Goal: Task Accomplishment & Management: Complete application form

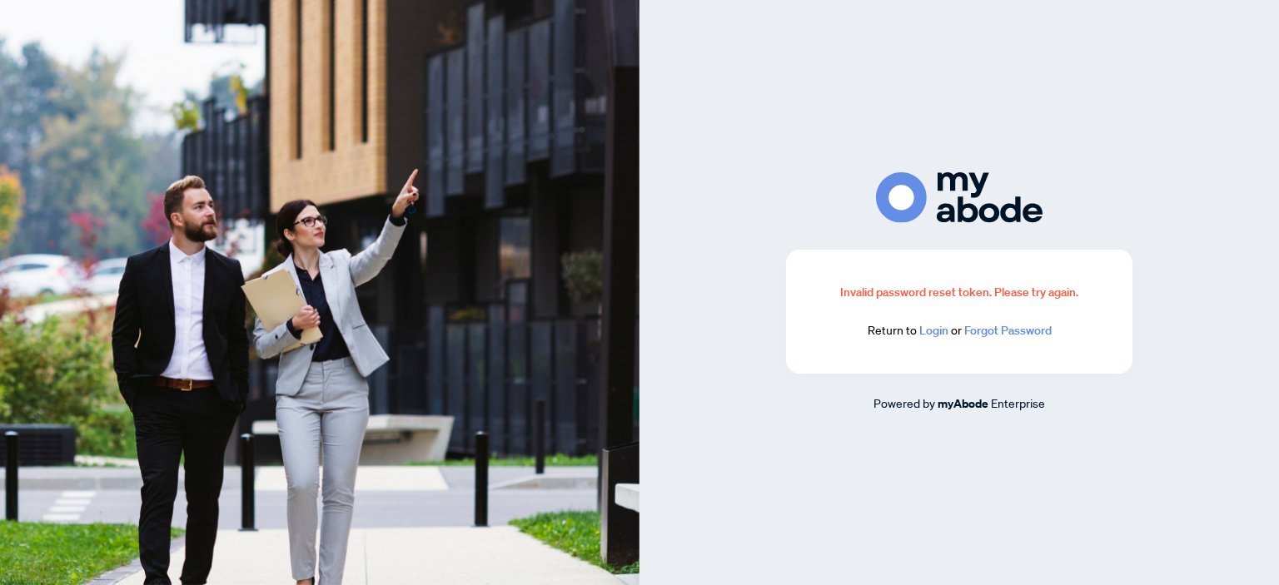
click at [932, 330] on link "Login" at bounding box center [933, 330] width 29 height 15
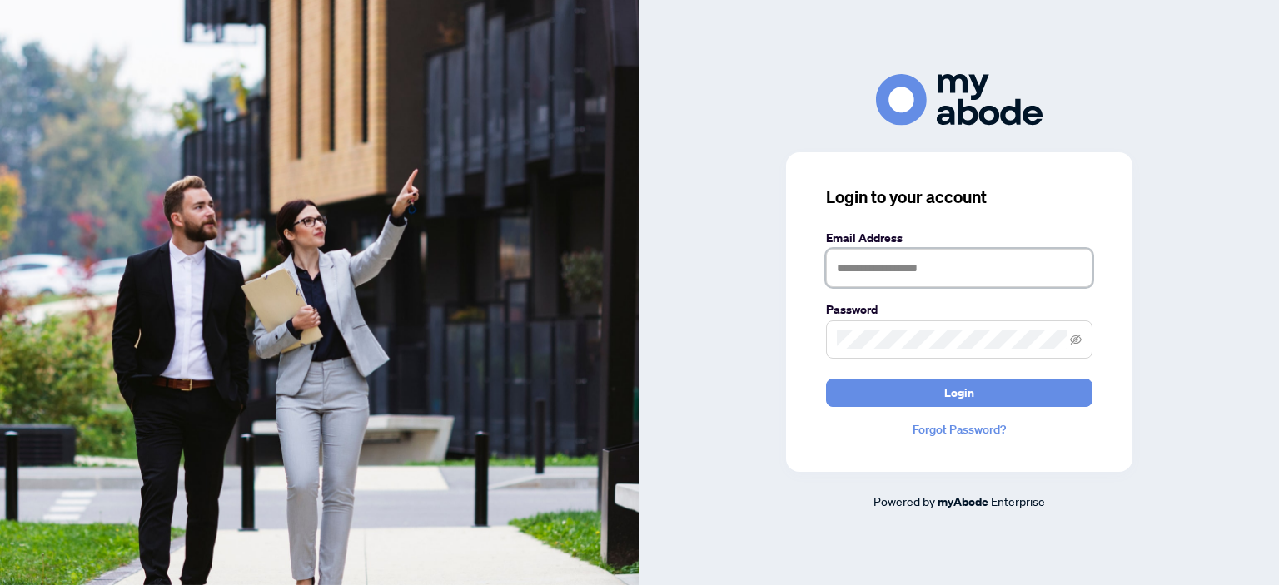
click at [843, 271] on input "text" at bounding box center [959, 268] width 266 height 38
type input "**********"
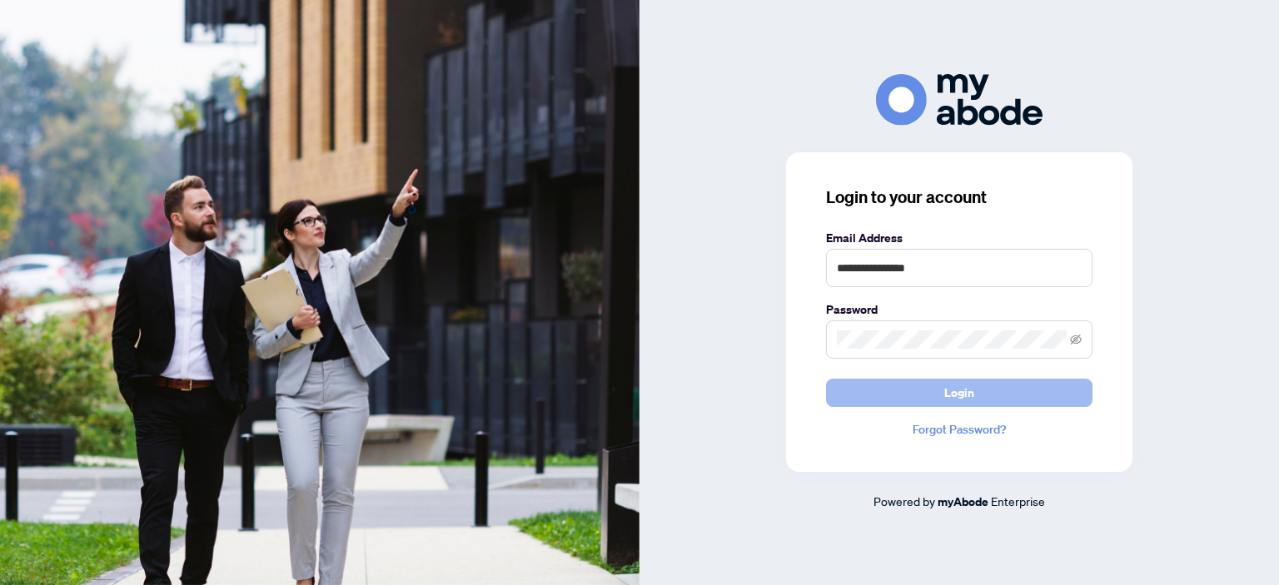
click at [897, 399] on button "Login" at bounding box center [959, 393] width 266 height 28
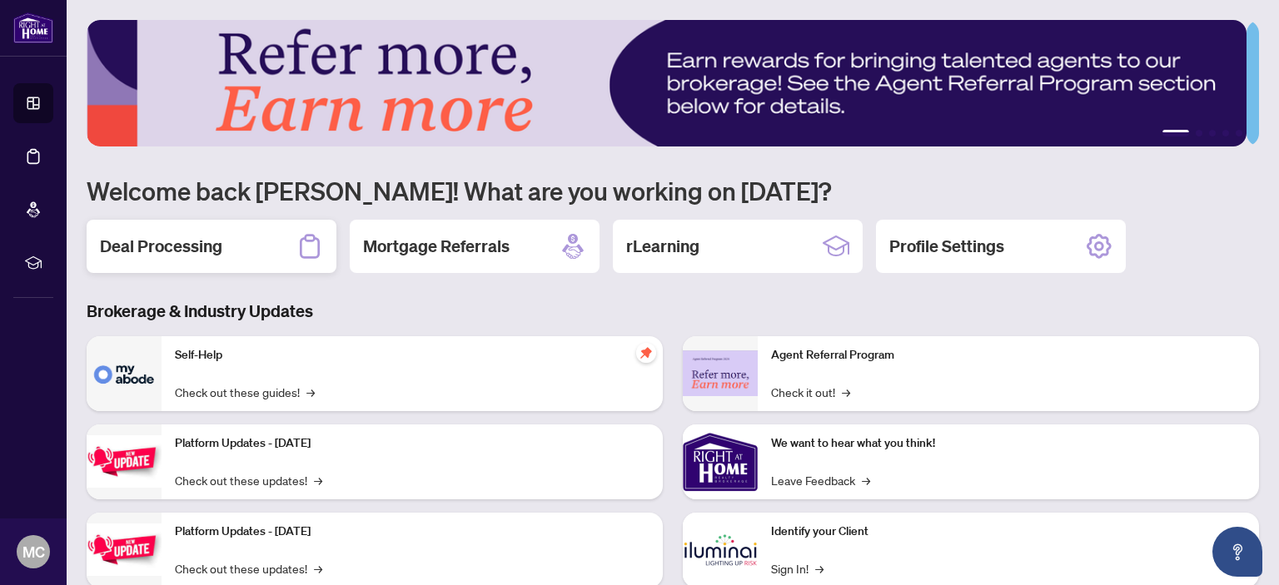
click at [163, 242] on h2 "Deal Processing" at bounding box center [161, 246] width 122 height 23
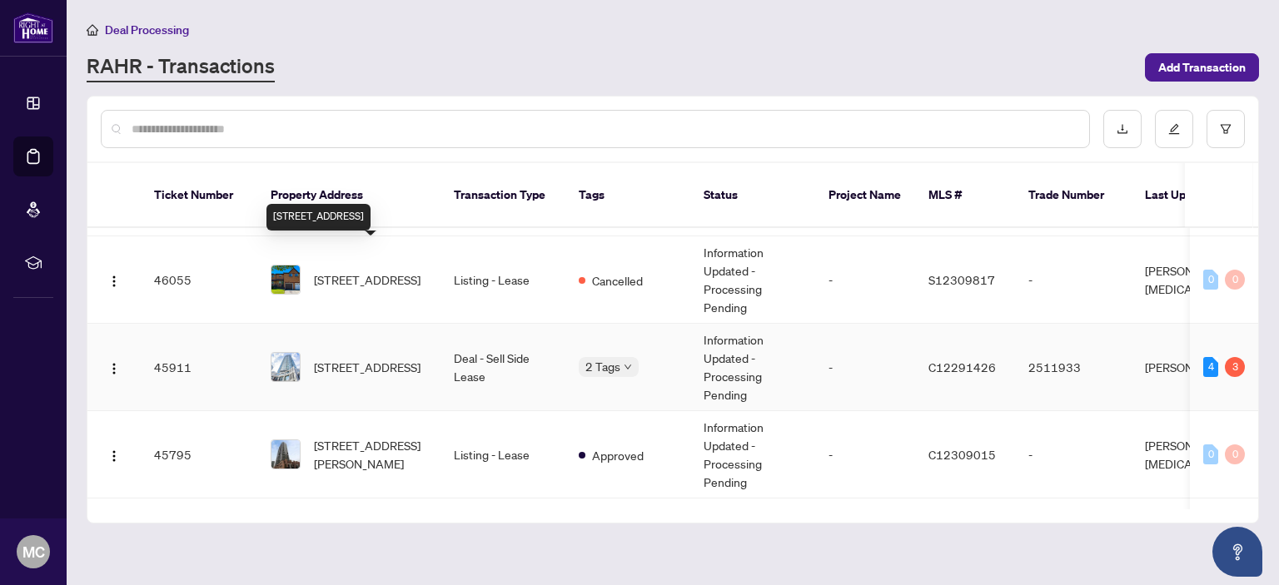
scroll to position [83, 0]
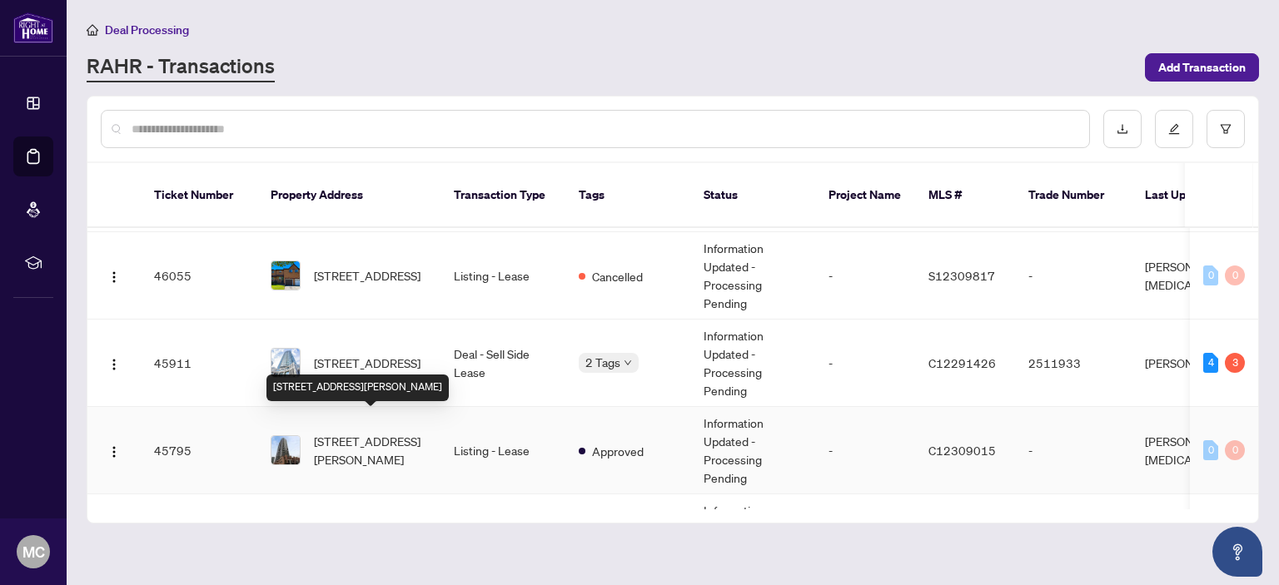
click at [373, 432] on span "[STREET_ADDRESS][PERSON_NAME]" at bounding box center [370, 450] width 113 height 37
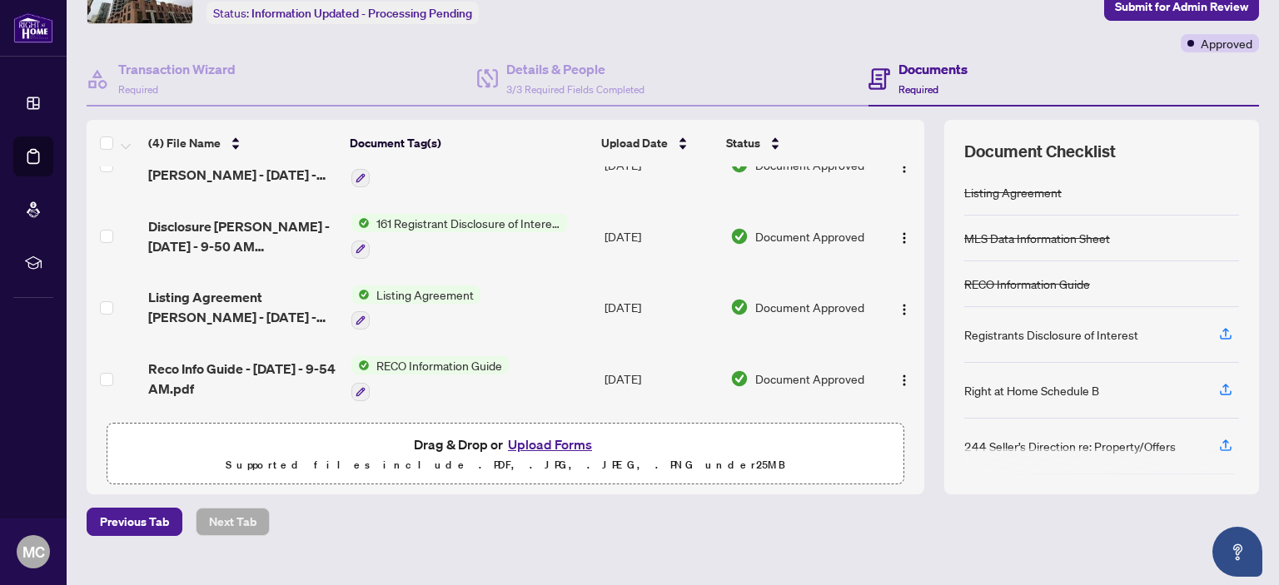
scroll to position [134, 0]
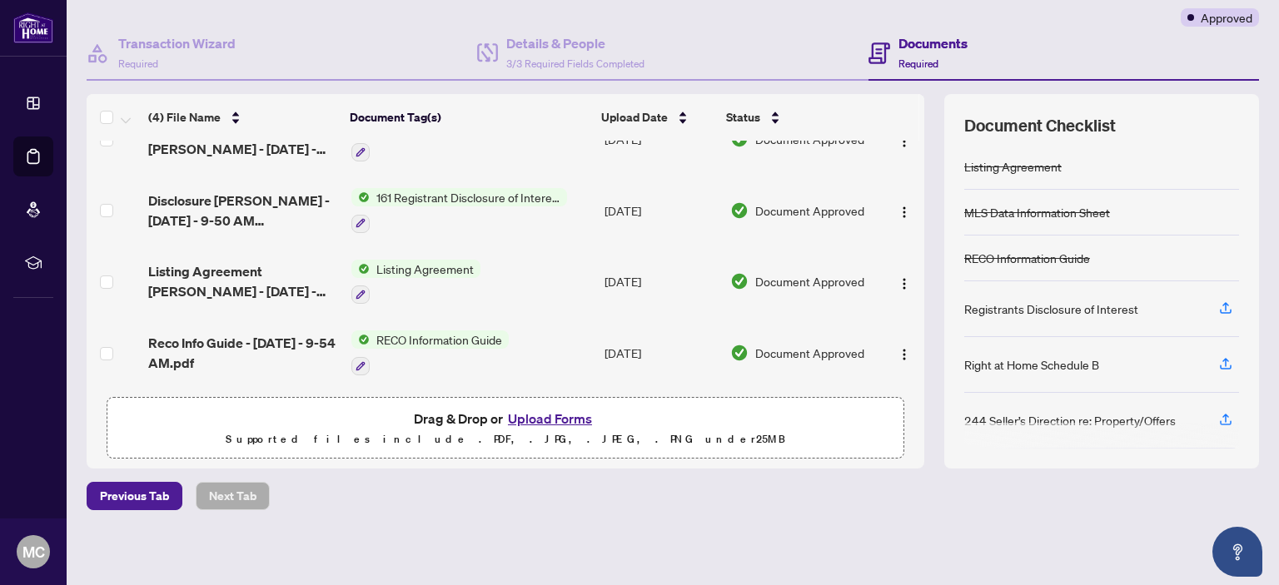
click at [525, 415] on button "Upload Forms" at bounding box center [550, 419] width 94 height 22
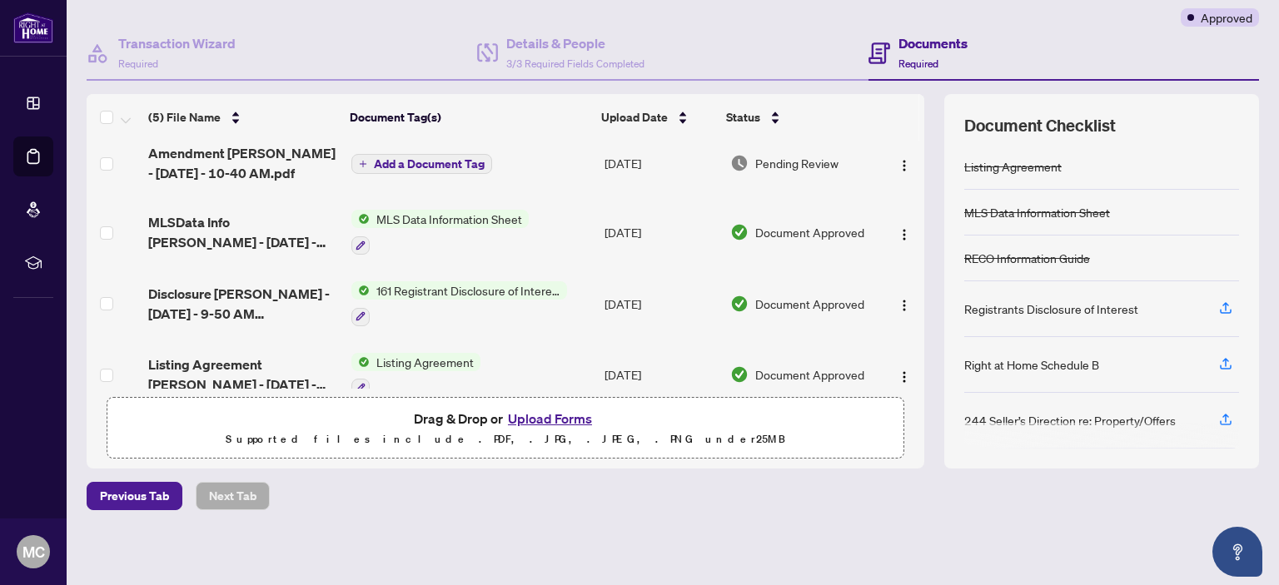
scroll to position [0, 0]
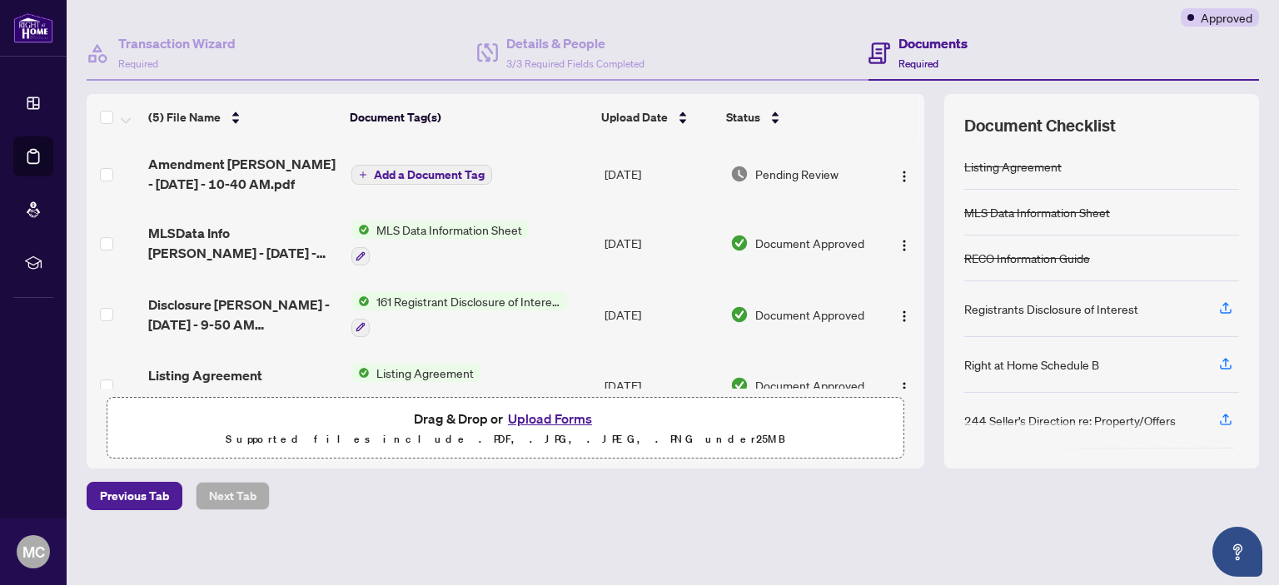
click at [425, 169] on span "Add a Document Tag" at bounding box center [429, 175] width 111 height 12
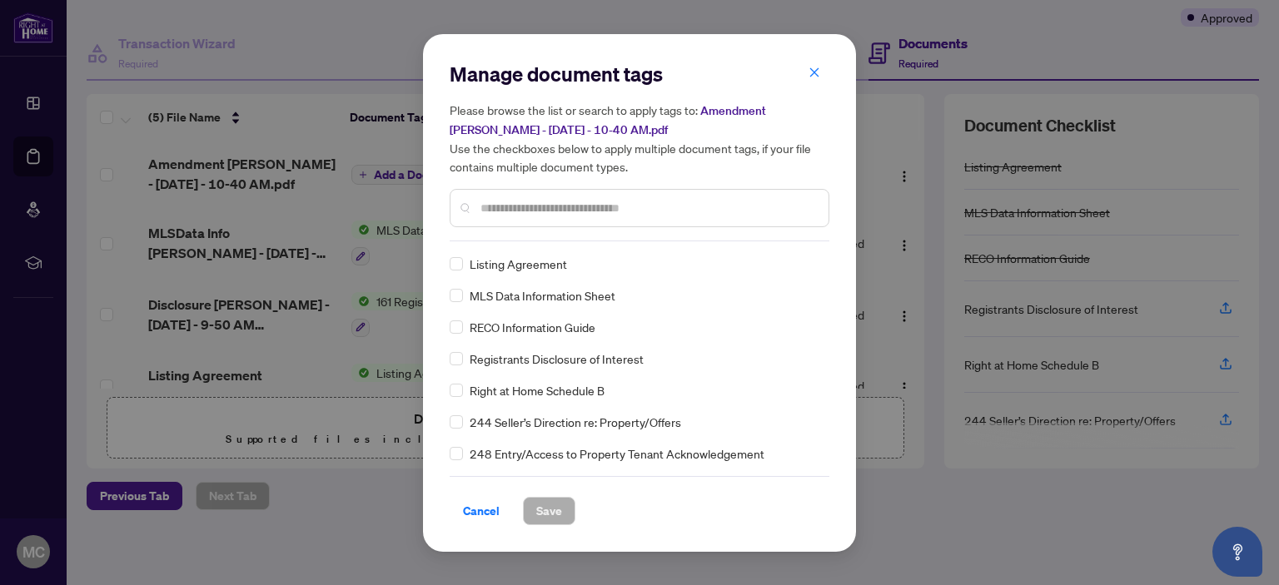
click at [481, 204] on input "text" at bounding box center [647, 208] width 335 height 18
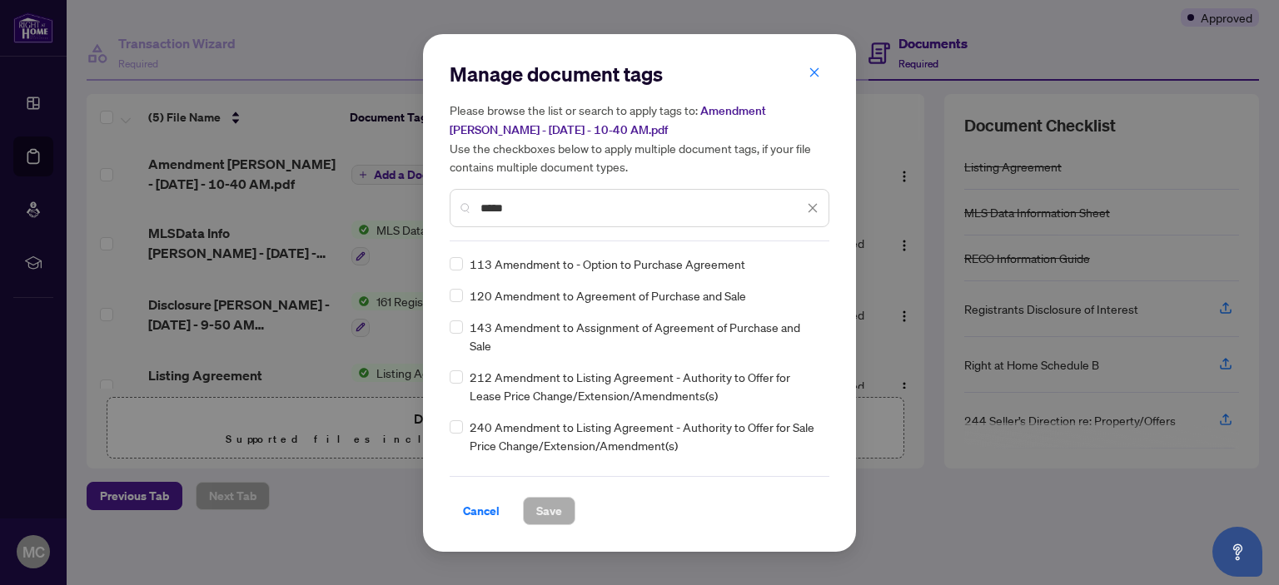
type input "*****"
click at [593, 382] on span "212 Amendment to Listing Agreement - Authority to Offer for Lease Price Change/…" at bounding box center [645, 386] width 350 height 37
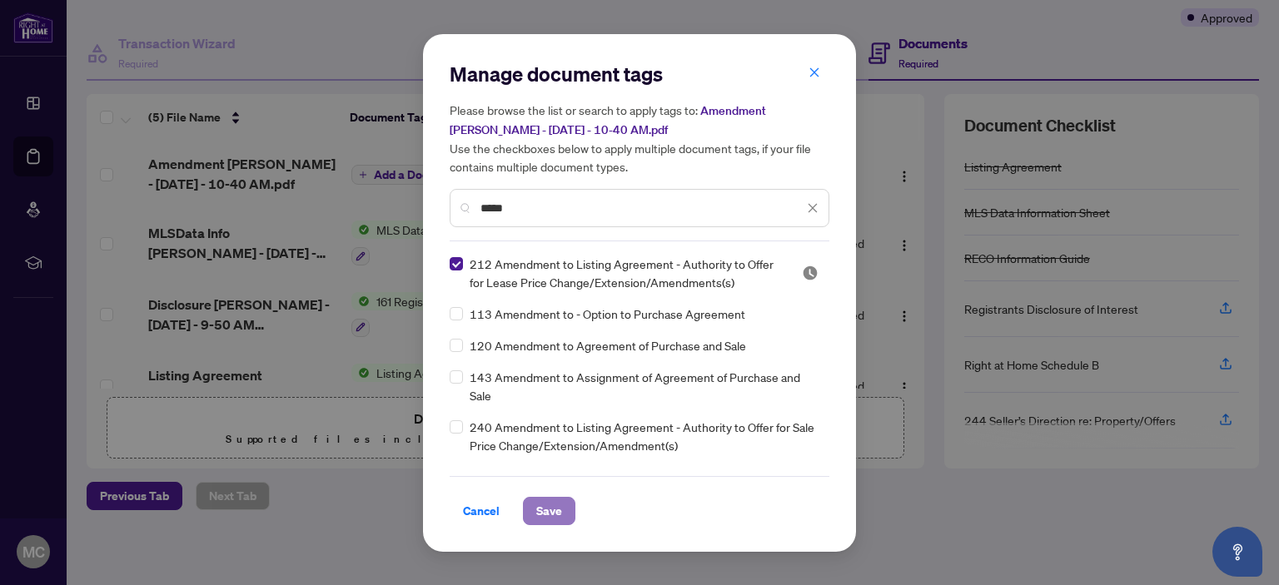
click at [553, 509] on span "Save" at bounding box center [549, 511] width 26 height 27
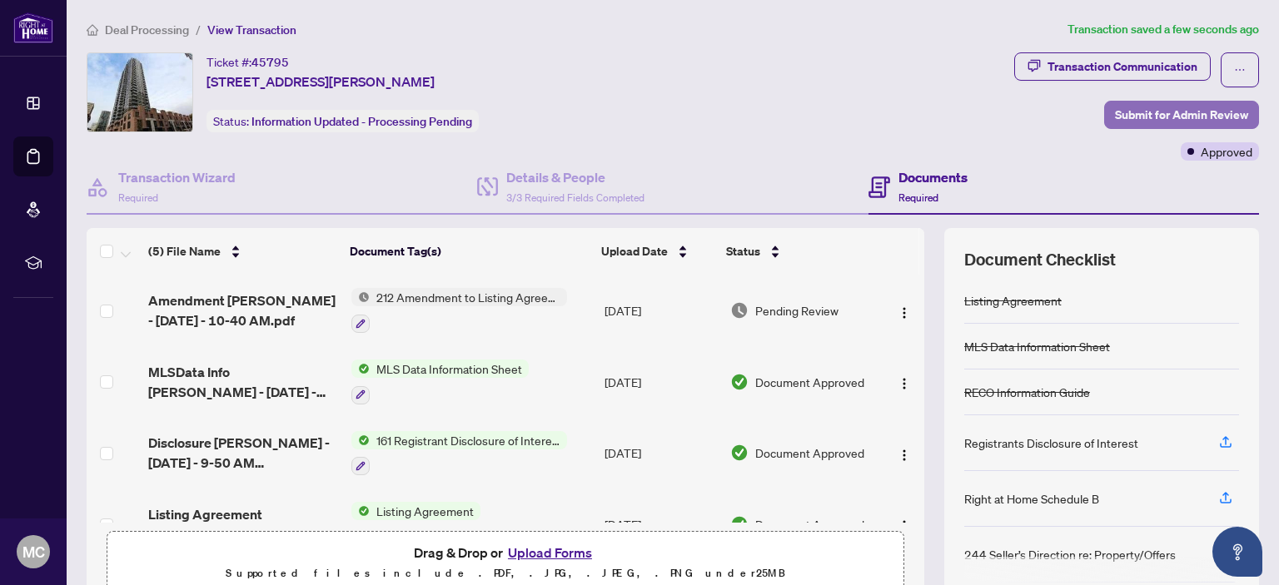
click at [1157, 109] on span "Submit for Admin Review" at bounding box center [1181, 115] width 133 height 27
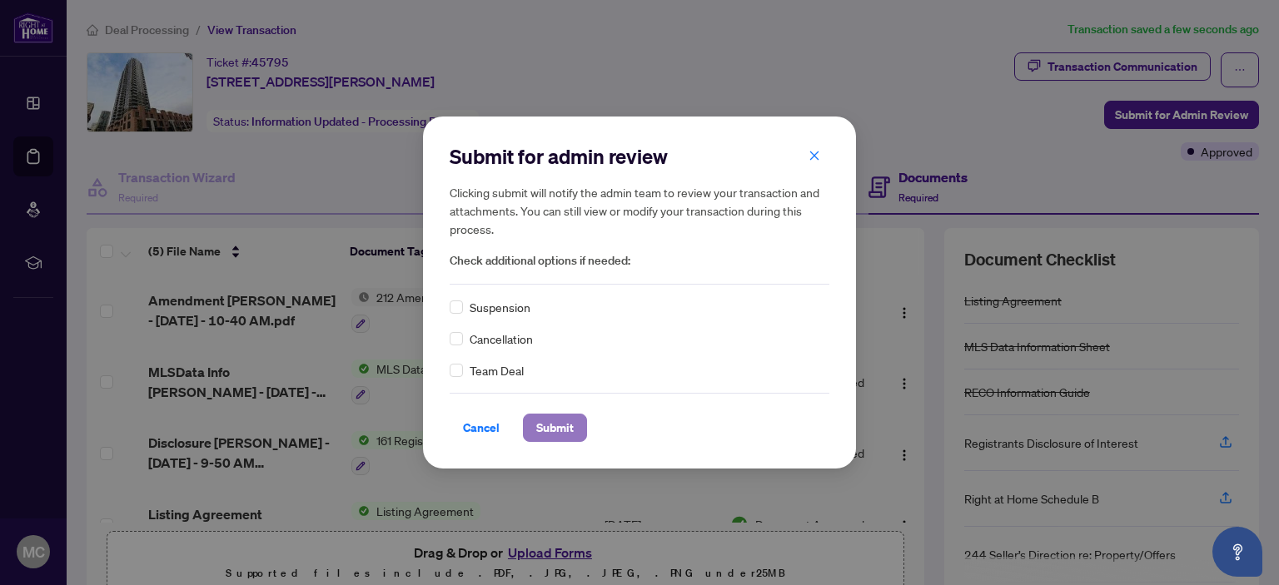
click at [550, 426] on span "Submit" at bounding box center [554, 428] width 37 height 27
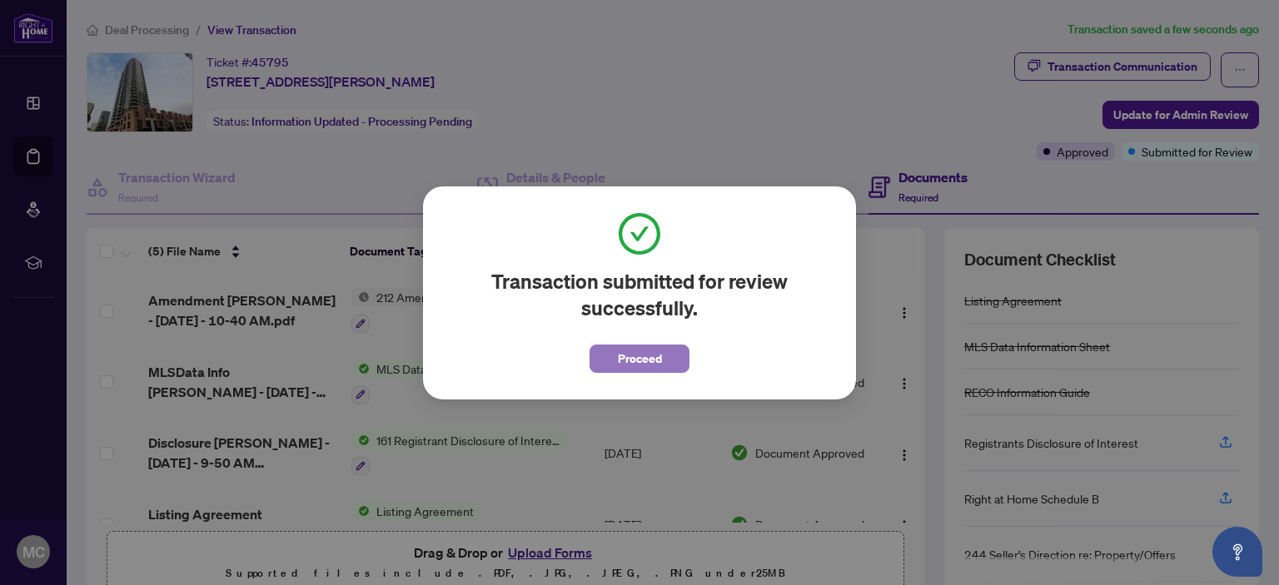
click at [645, 354] on span "Proceed" at bounding box center [640, 358] width 44 height 27
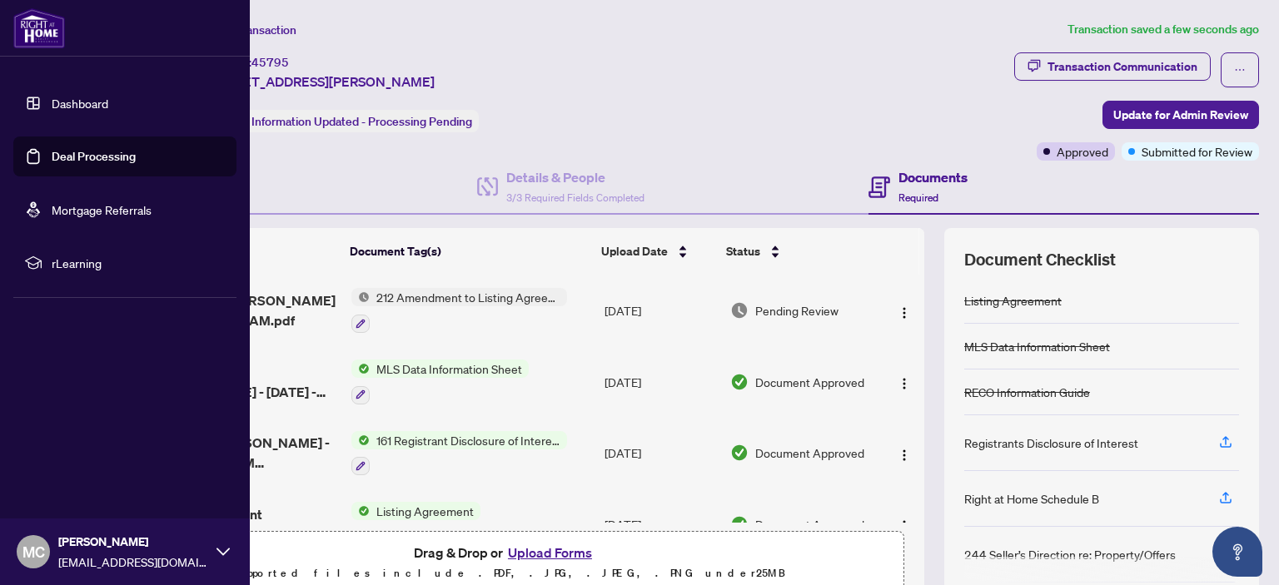
click at [33, 547] on span "MC" at bounding box center [33, 551] width 22 height 23
click at [76, 454] on span "Logout" at bounding box center [66, 453] width 37 height 27
